Goal: Transaction & Acquisition: Purchase product/service

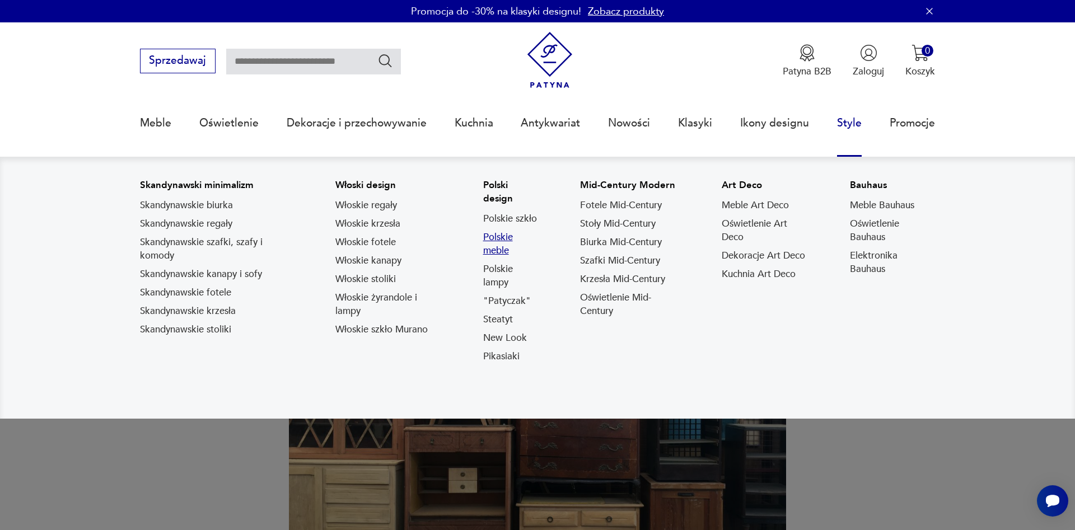
click at [499, 241] on link "Polskie meble" at bounding box center [511, 244] width 57 height 27
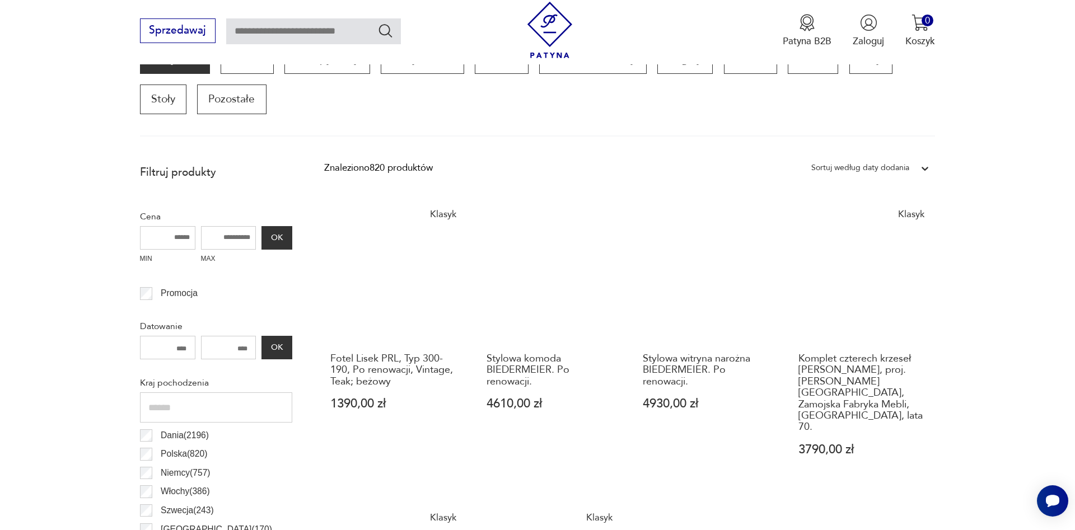
scroll to position [264, 0]
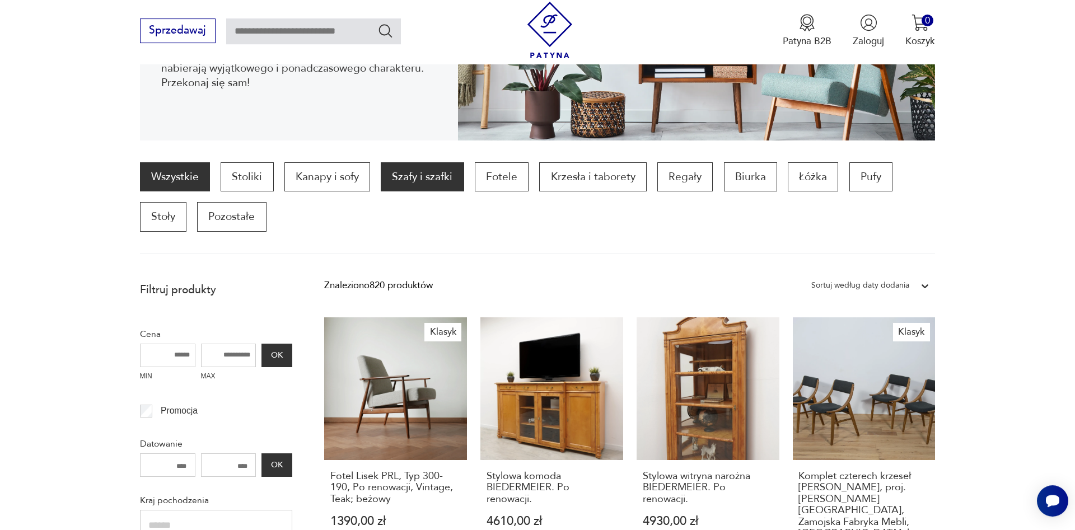
click at [412, 176] on p "Szafy i szafki" at bounding box center [422, 176] width 83 height 29
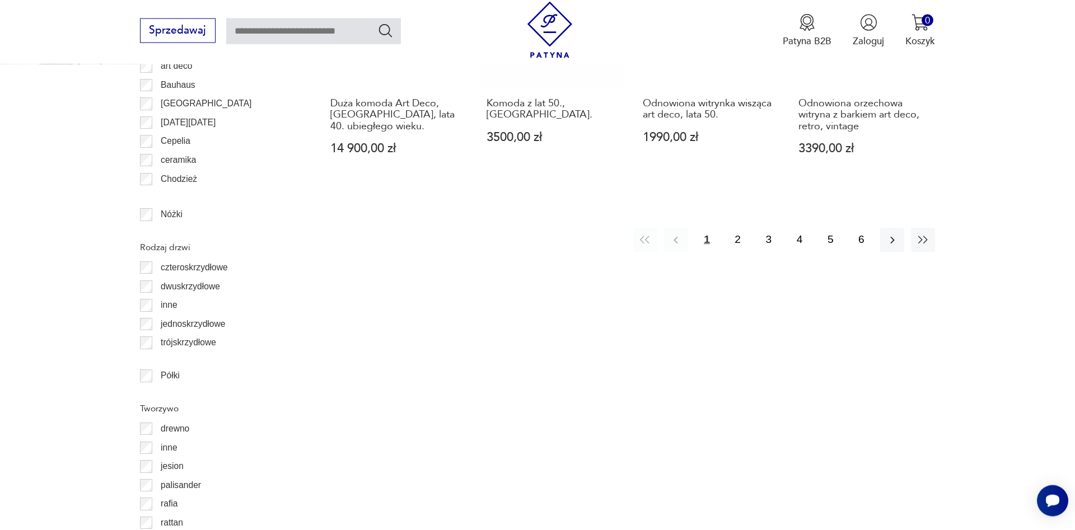
scroll to position [1457, 0]
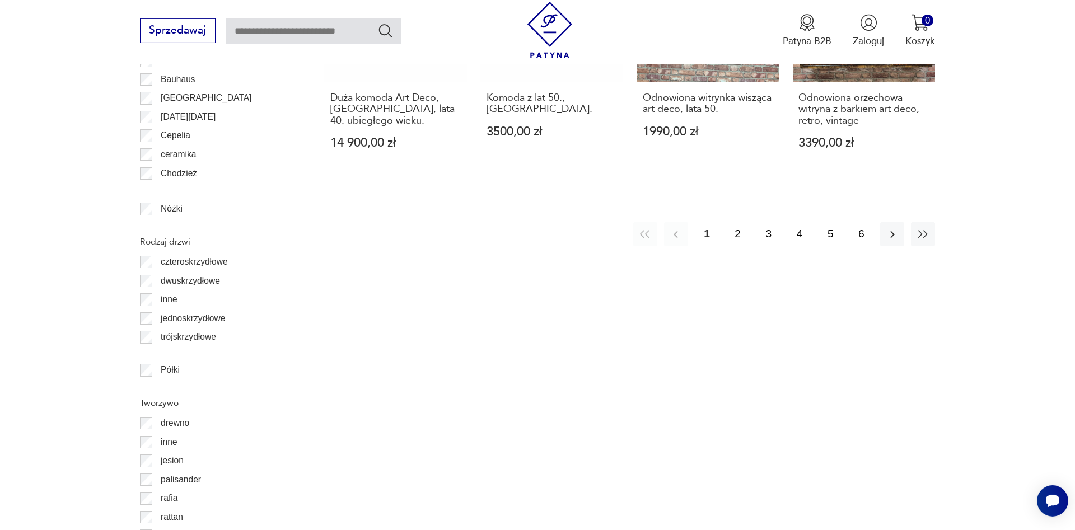
click at [741, 222] on button "2" at bounding box center [737, 234] width 24 height 24
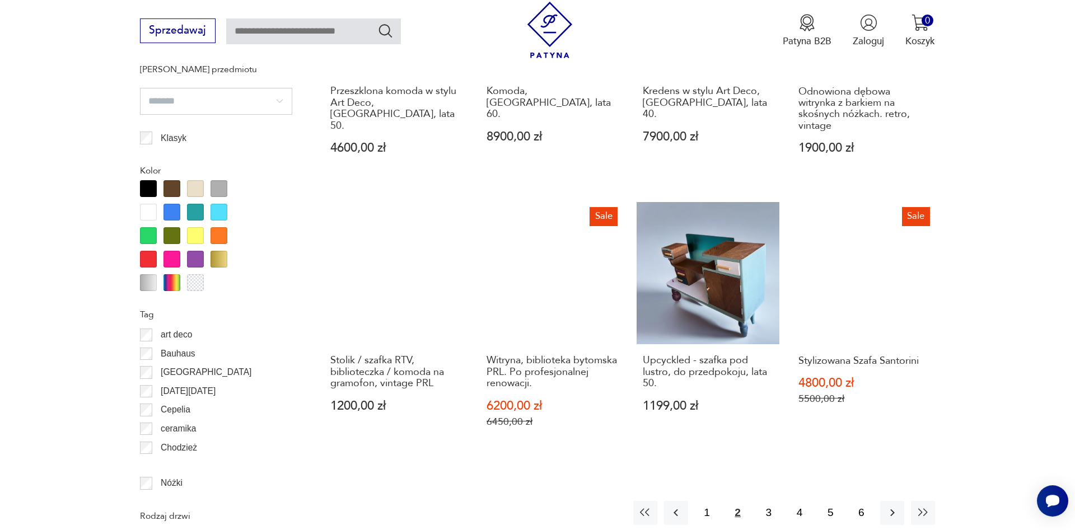
scroll to position [1292, 0]
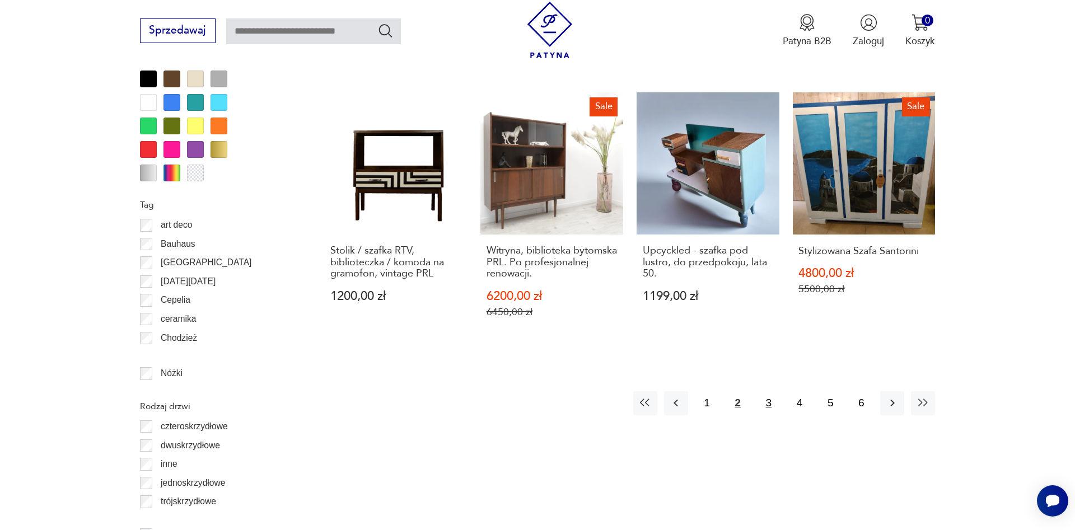
click at [771, 391] on button "3" at bounding box center [768, 403] width 24 height 24
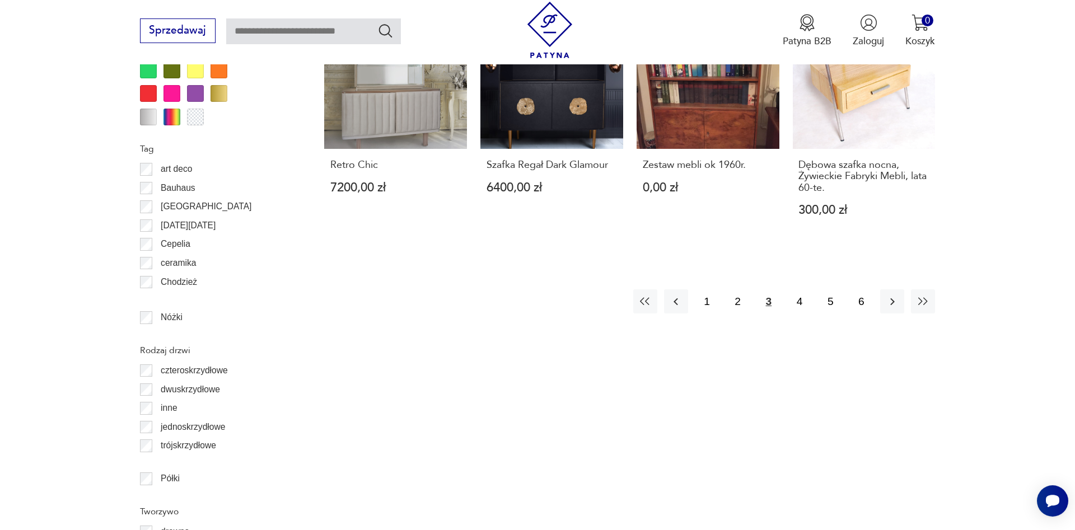
scroll to position [1349, 0]
click at [806, 291] on button "4" at bounding box center [799, 300] width 24 height 24
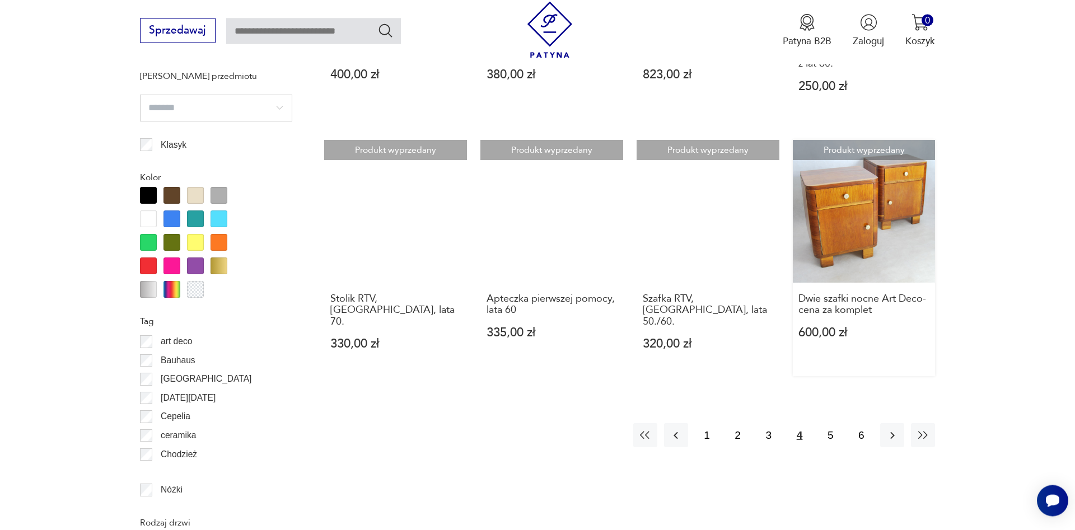
scroll to position [1178, 0]
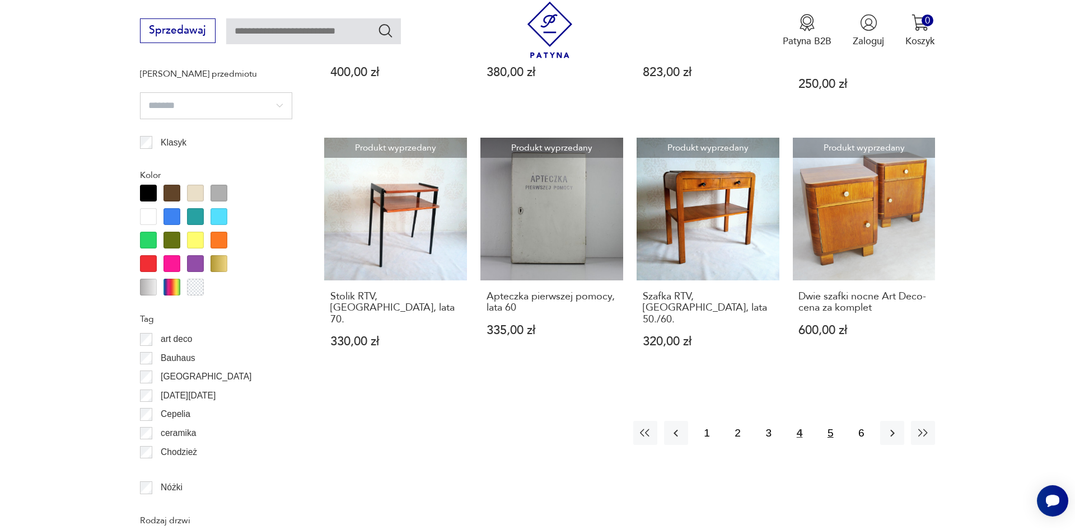
click at [829, 421] on button "5" at bounding box center [830, 433] width 24 height 24
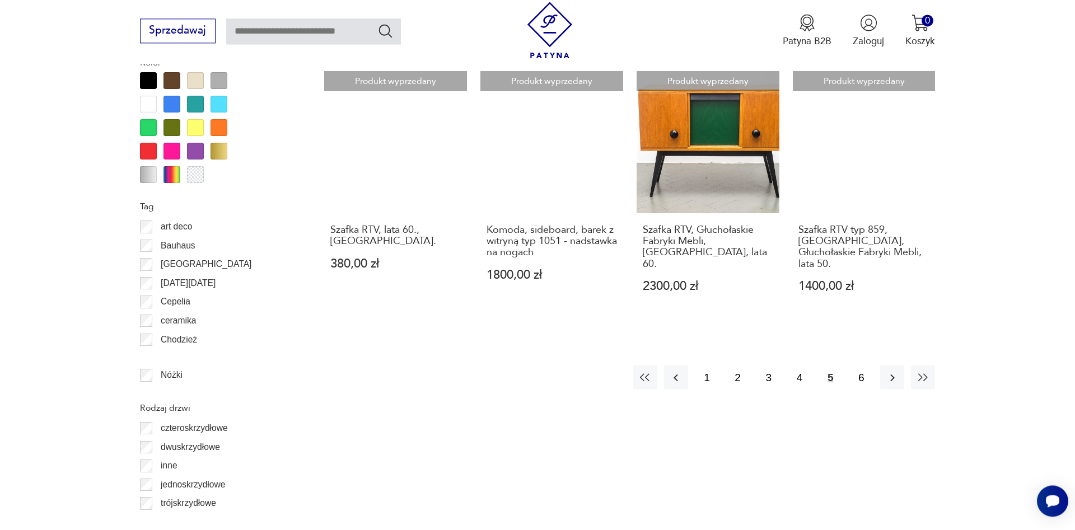
scroll to position [1292, 0]
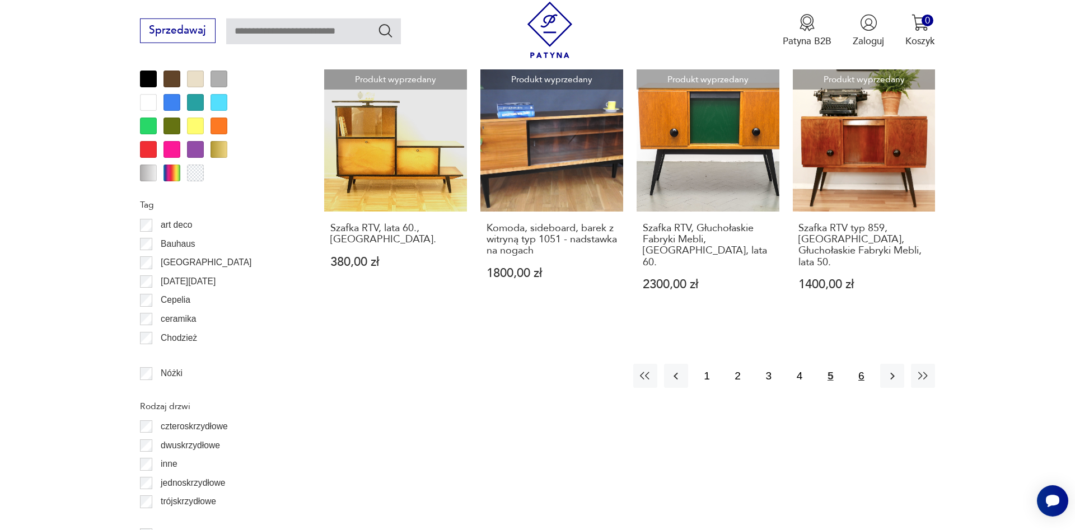
click at [869, 364] on button "6" at bounding box center [861, 376] width 24 height 24
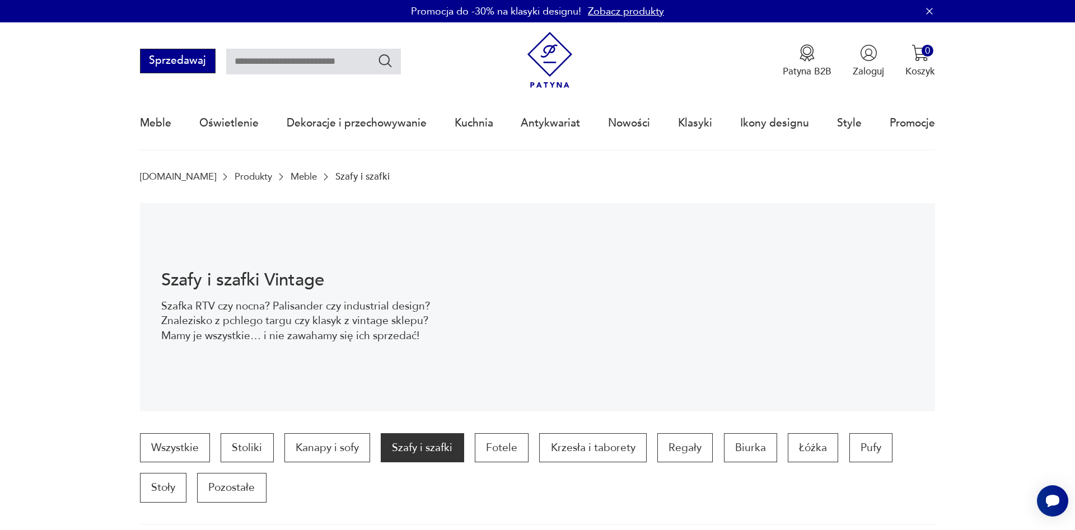
click at [162, 60] on button "Sprzedawaj" at bounding box center [178, 61] width 76 height 25
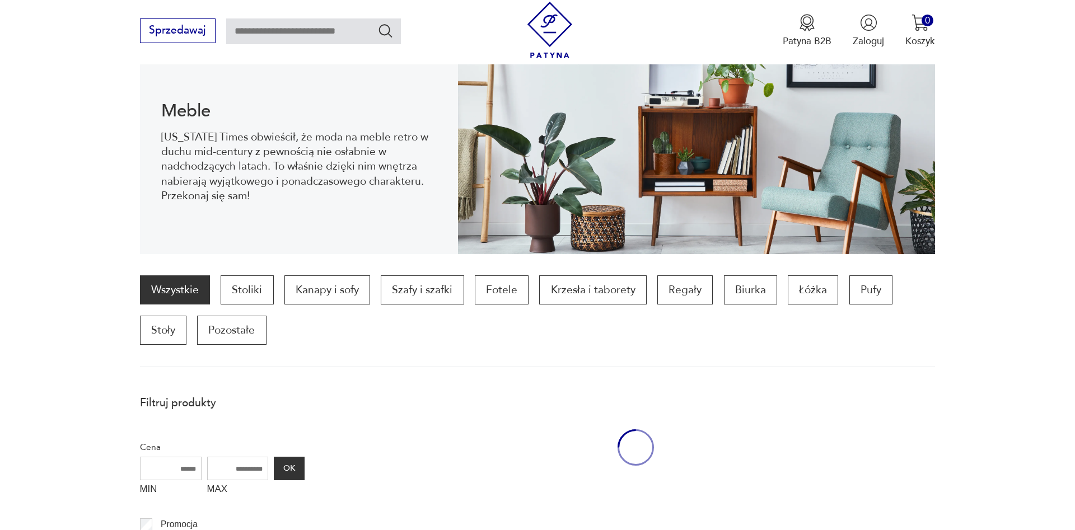
scroll to position [1456, 0]
